Goal: Information Seeking & Learning: Find contact information

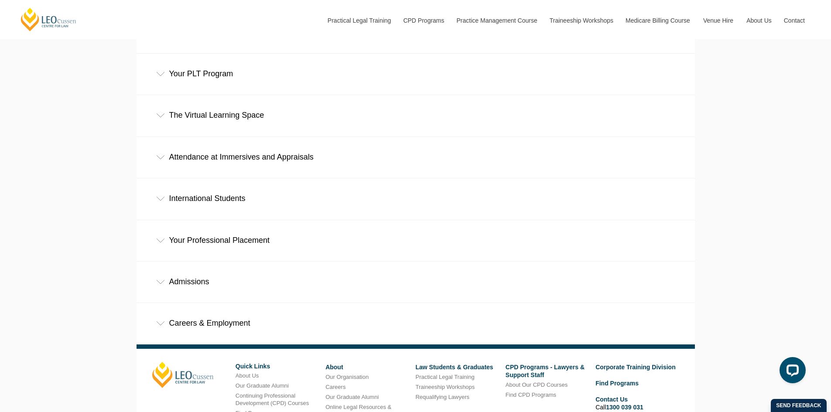
scroll to position [523, 0]
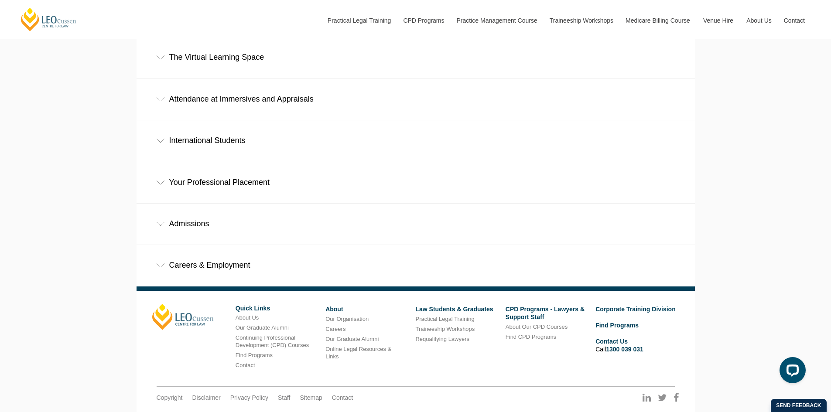
click at [157, 222] on icon at bounding box center [160, 224] width 9 height 4
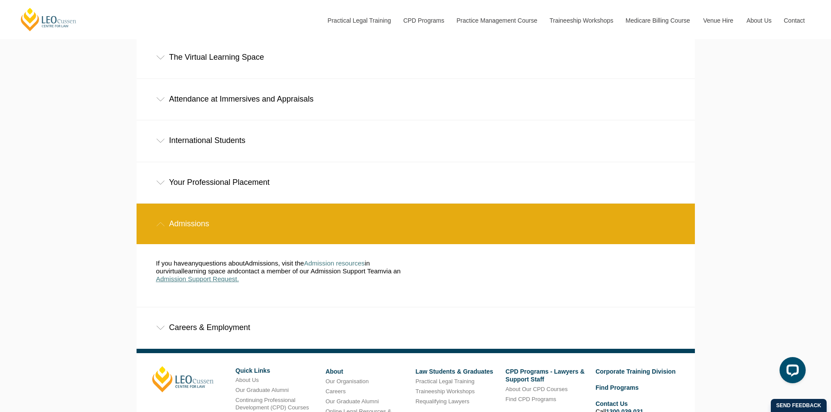
click at [200, 275] on span "Admission Support Request." at bounding box center [197, 278] width 83 height 7
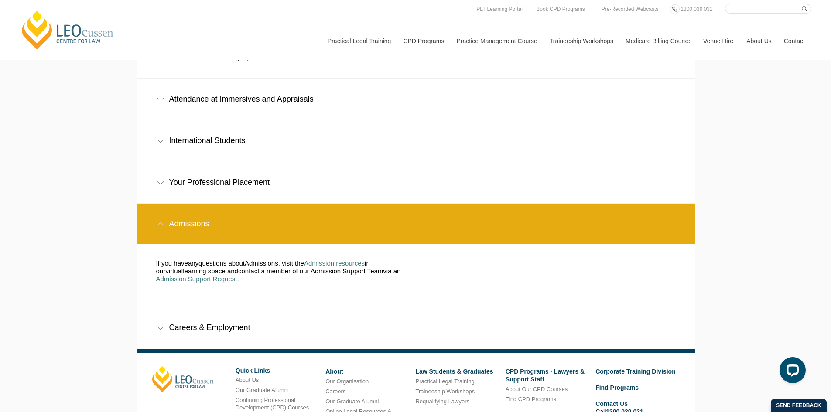
click at [352, 260] on span "Admission resources" at bounding box center [334, 263] width 61 height 7
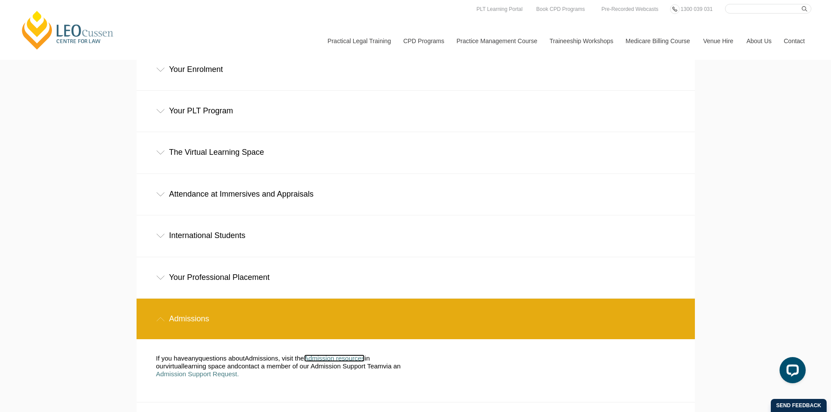
scroll to position [349, 0]
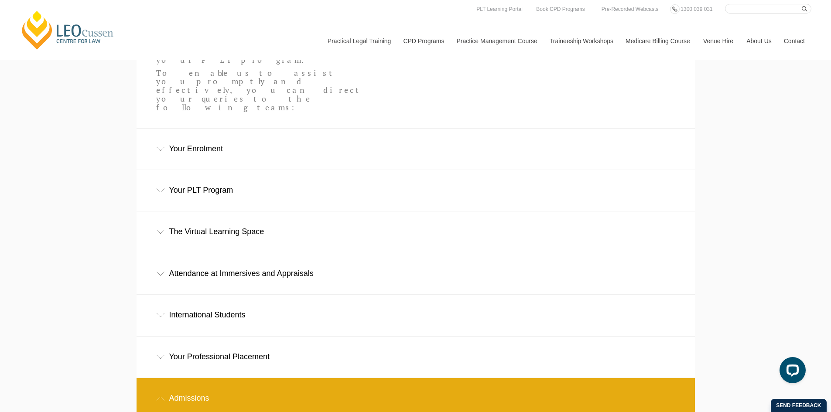
click at [154, 337] on div "Your Professional Placement" at bounding box center [416, 357] width 558 height 41
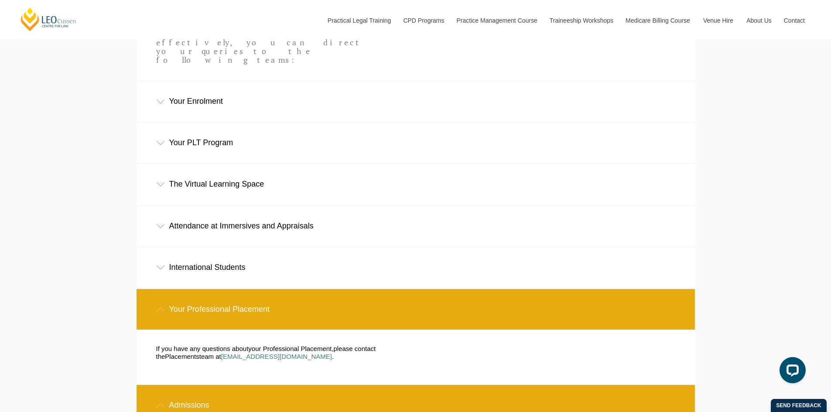
scroll to position [436, 0]
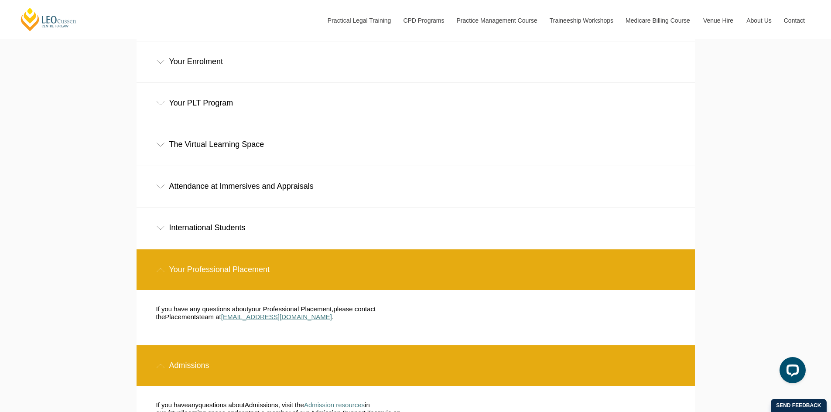
click at [262, 313] on span "[EMAIL_ADDRESS][DOMAIN_NAME]" at bounding box center [276, 316] width 111 height 7
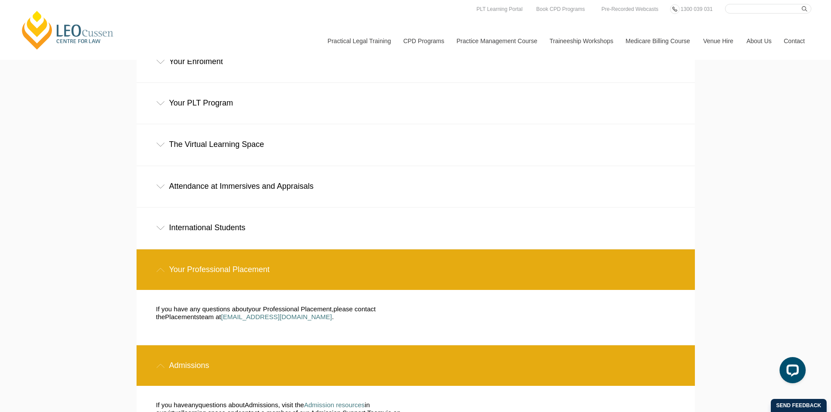
click at [693, 124] on div "The Virtual Learning Space" at bounding box center [416, 144] width 558 height 41
